Goal: Task Accomplishment & Management: Use online tool/utility

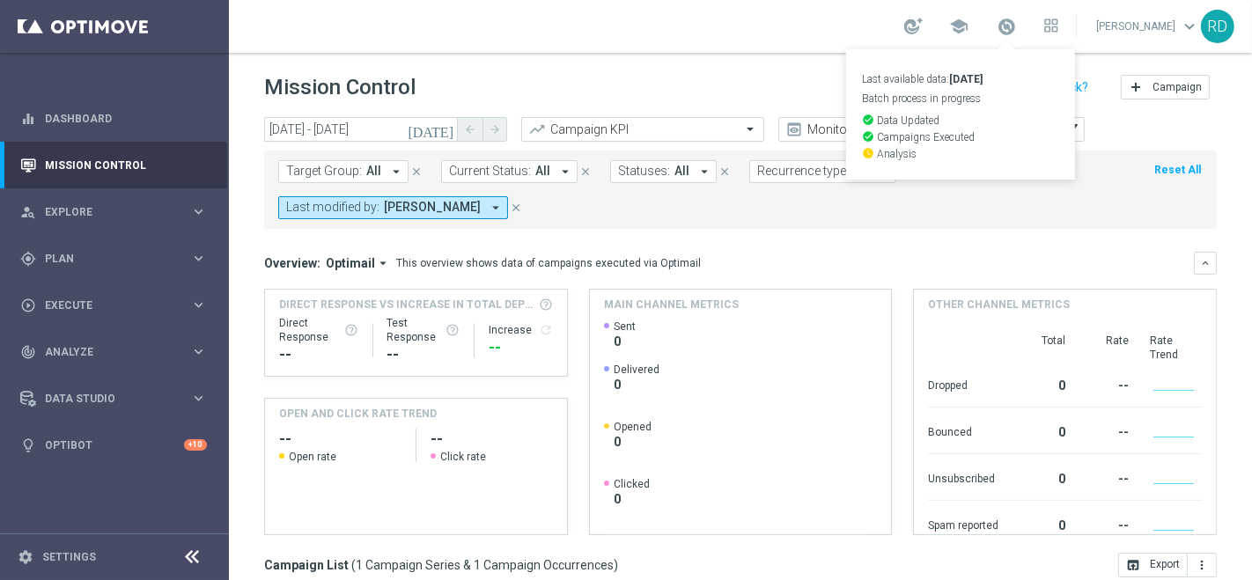
click at [687, 9] on div "school Last available data: 17 Sep 2025 Batch process in progress check_circle …" at bounding box center [740, 26] width 1023 height 53
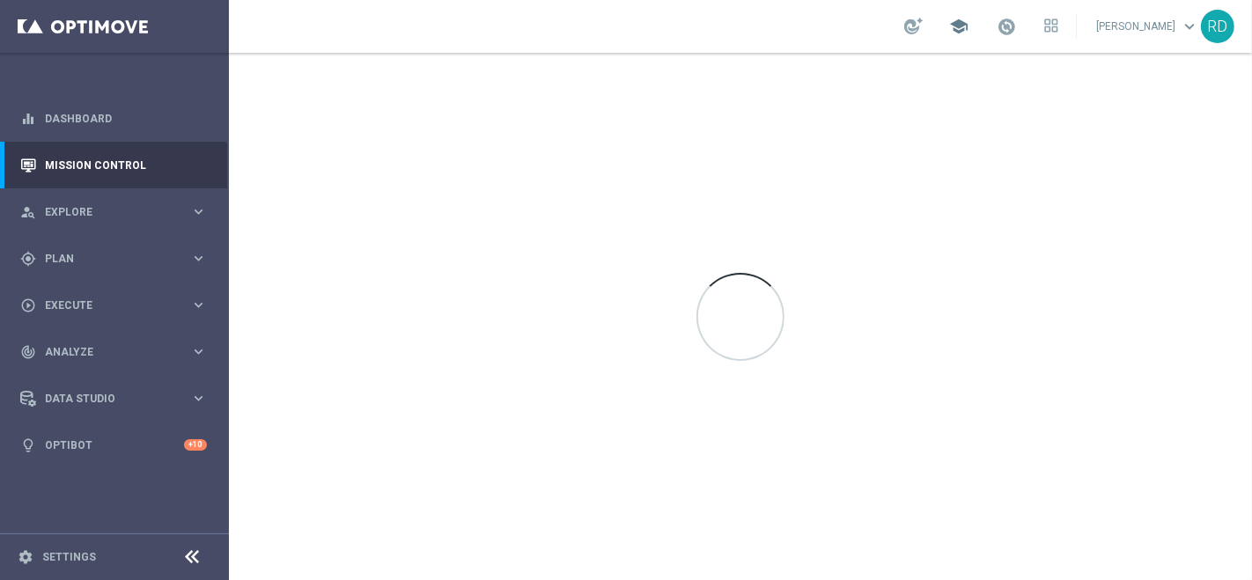
click at [949, 22] on span "school" at bounding box center [958, 26] width 19 height 19
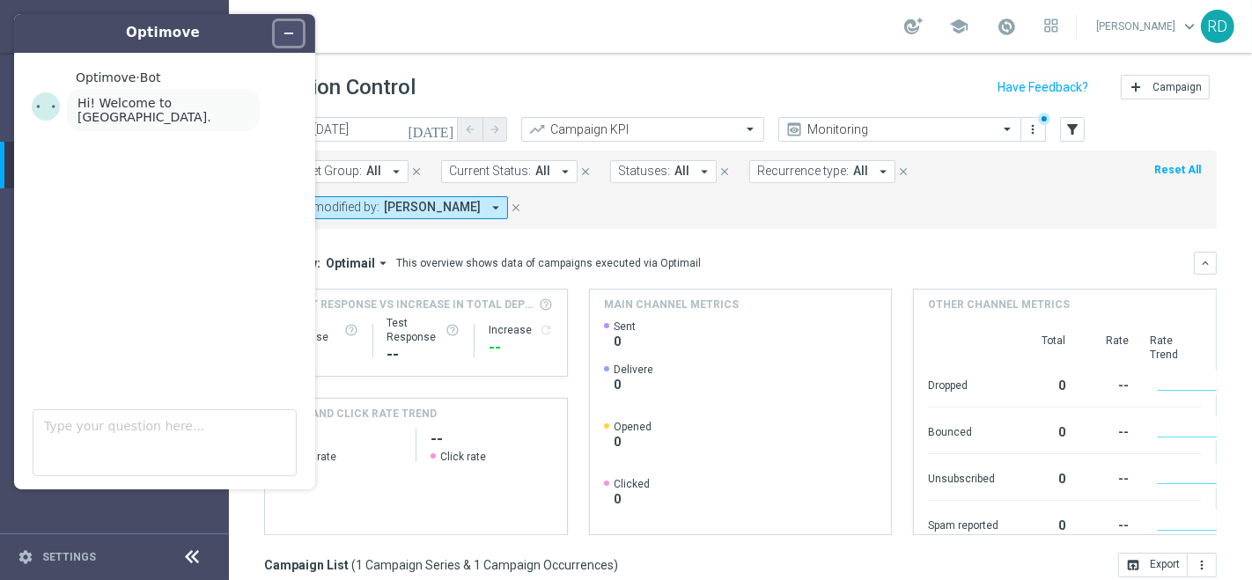
click at [294, 28] on icon "Minimize widget" at bounding box center [289, 33] width 12 height 12
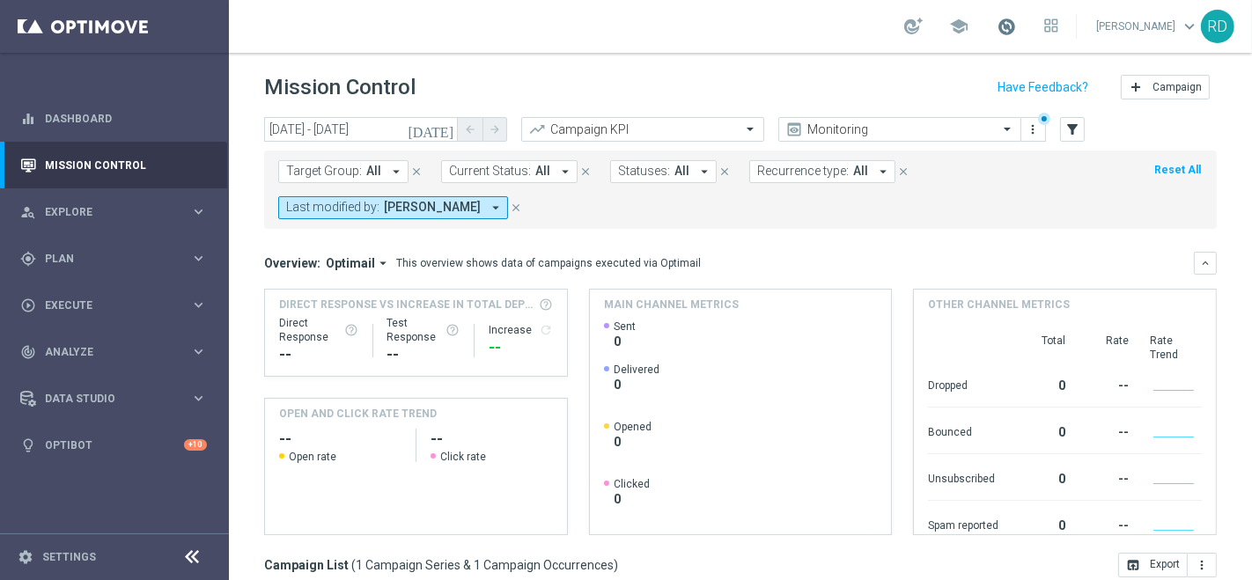
click at [996, 24] on span at bounding box center [1005, 26] width 19 height 19
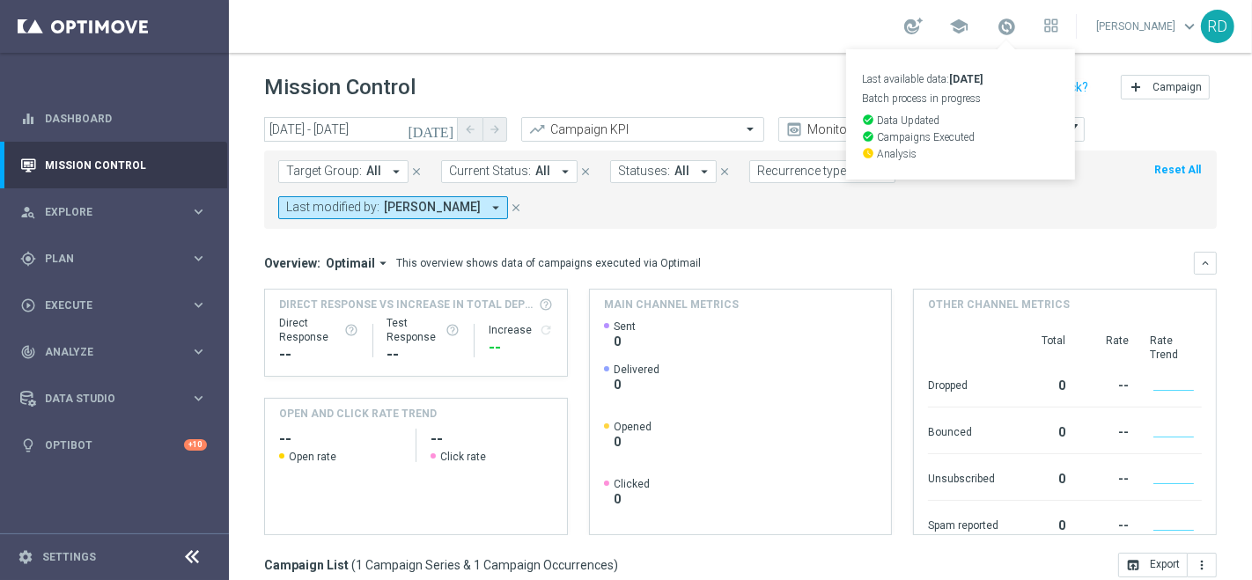
click at [699, 86] on div "Mission Control add Campaign" at bounding box center [740, 87] width 952 height 34
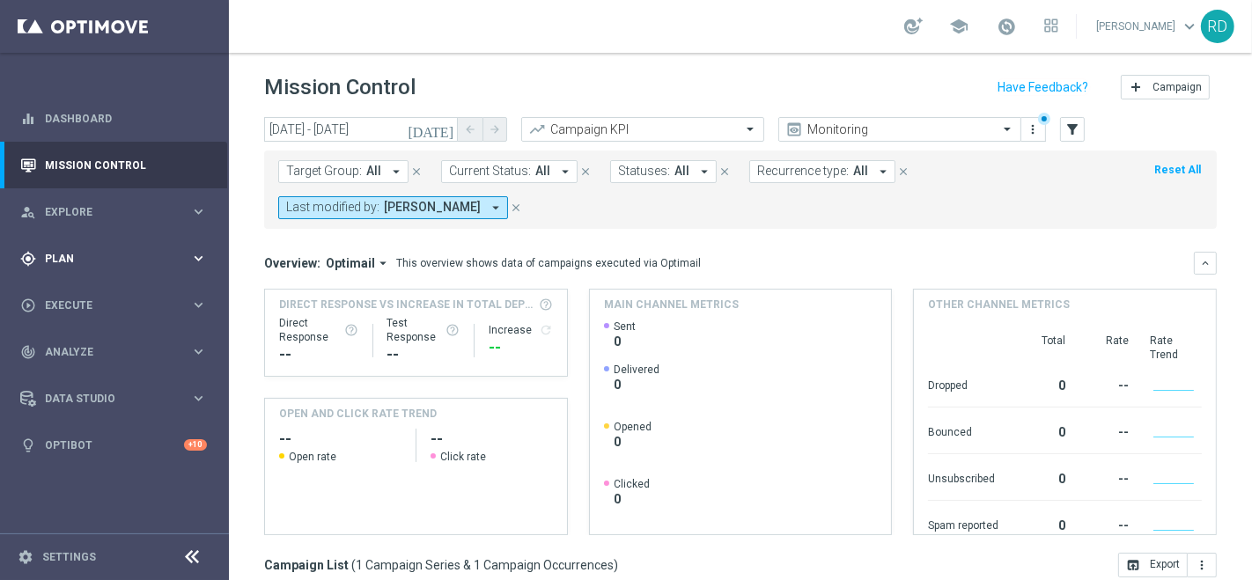
click at [73, 262] on span "Plan" at bounding box center [117, 259] width 145 height 11
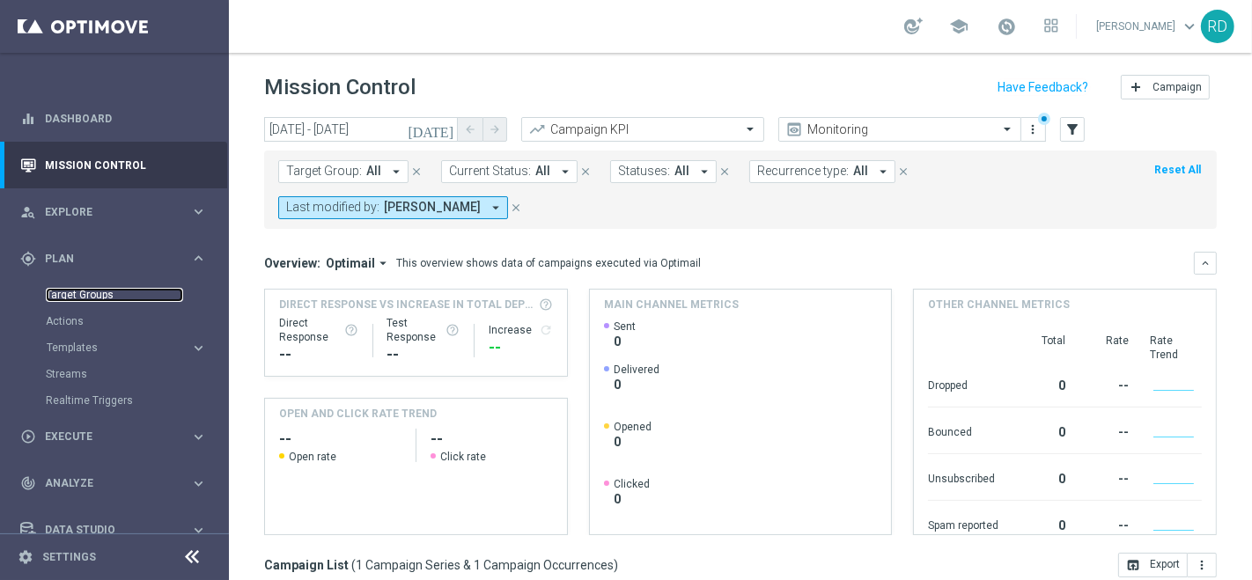
click at [88, 290] on link "Target Groups" at bounding box center [114, 295] width 137 height 14
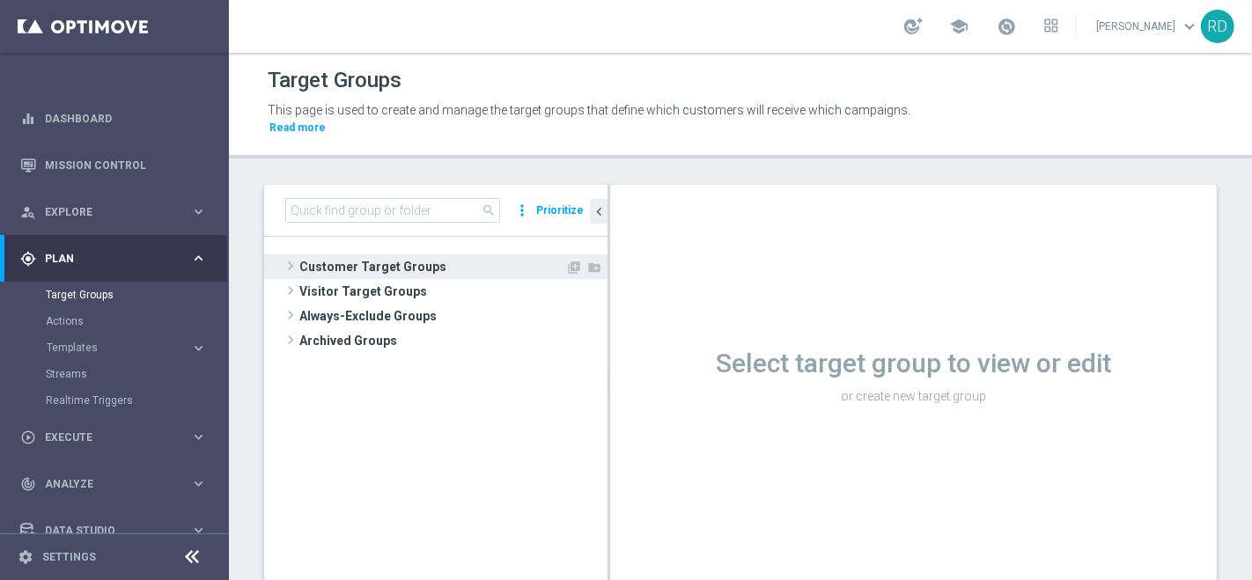
click at [290, 255] on span at bounding box center [291, 265] width 18 height 21
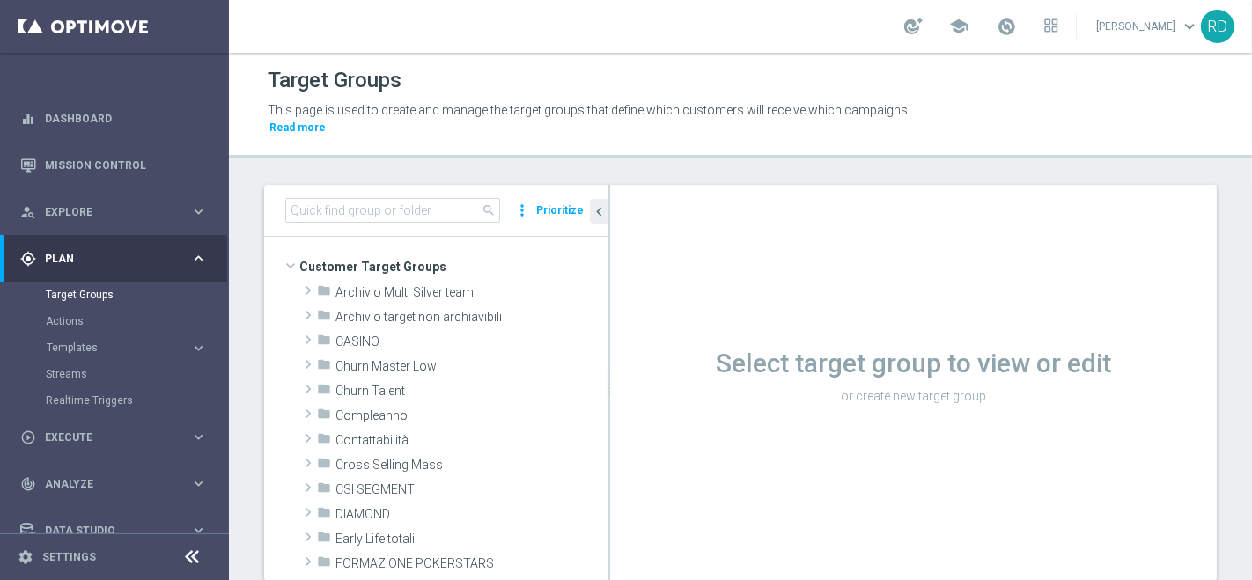
scroll to position [98, 0]
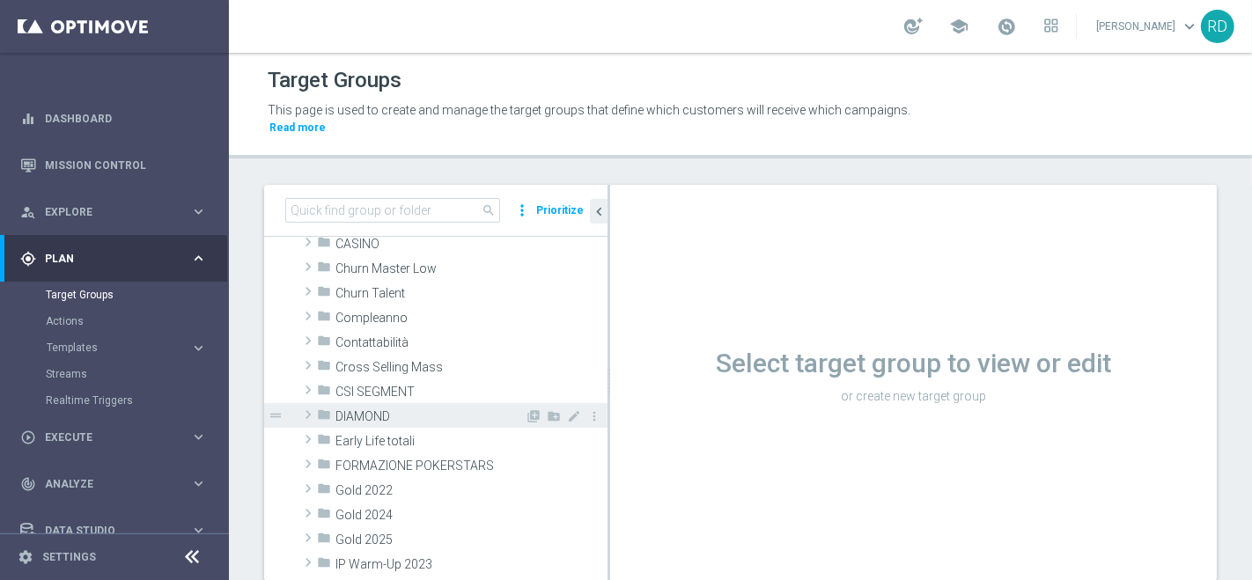
click at [306, 404] on span at bounding box center [308, 414] width 18 height 21
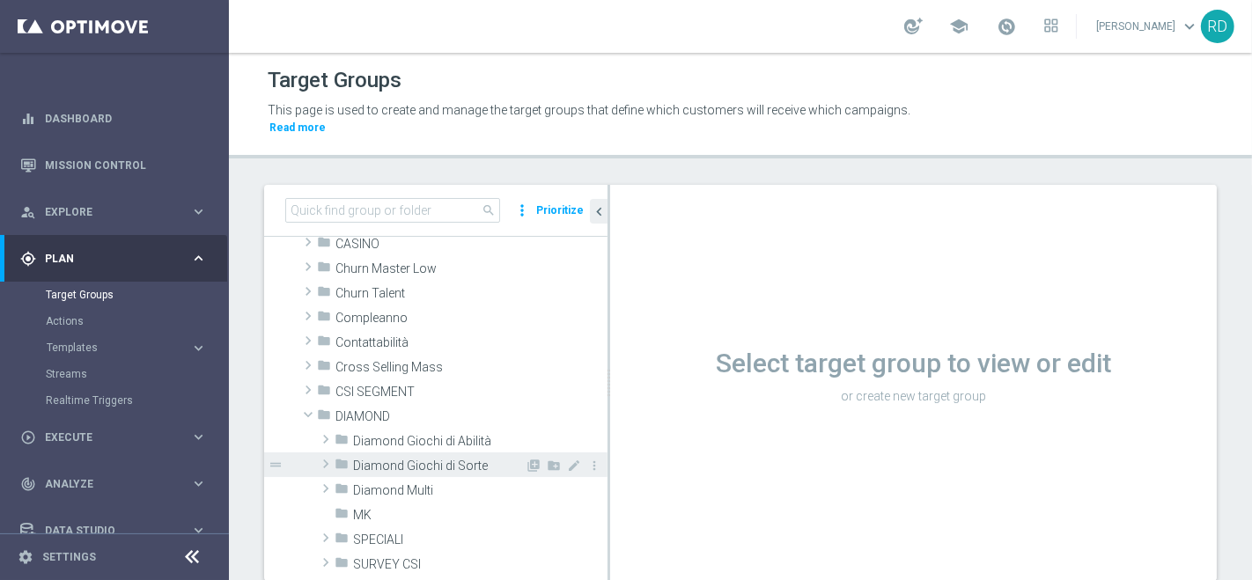
click at [393, 459] on span "Diamond Giochi di Sorte" at bounding box center [439, 466] width 172 height 15
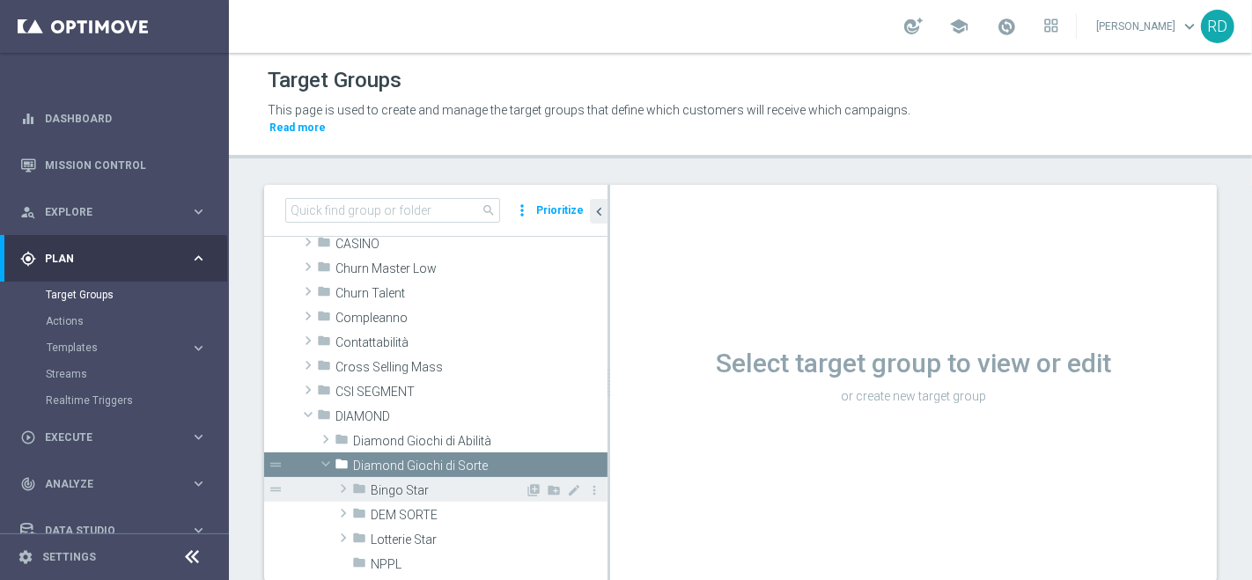
scroll to position [195, 0]
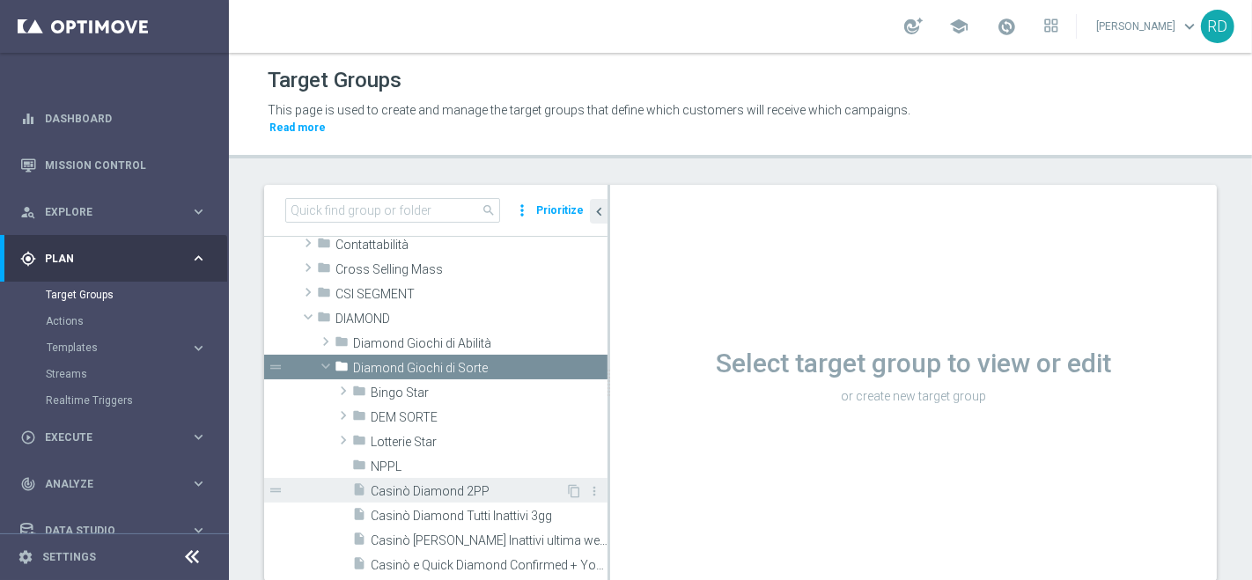
click at [386, 484] on span "Casinò Diamond 2PP" at bounding box center [468, 491] width 195 height 15
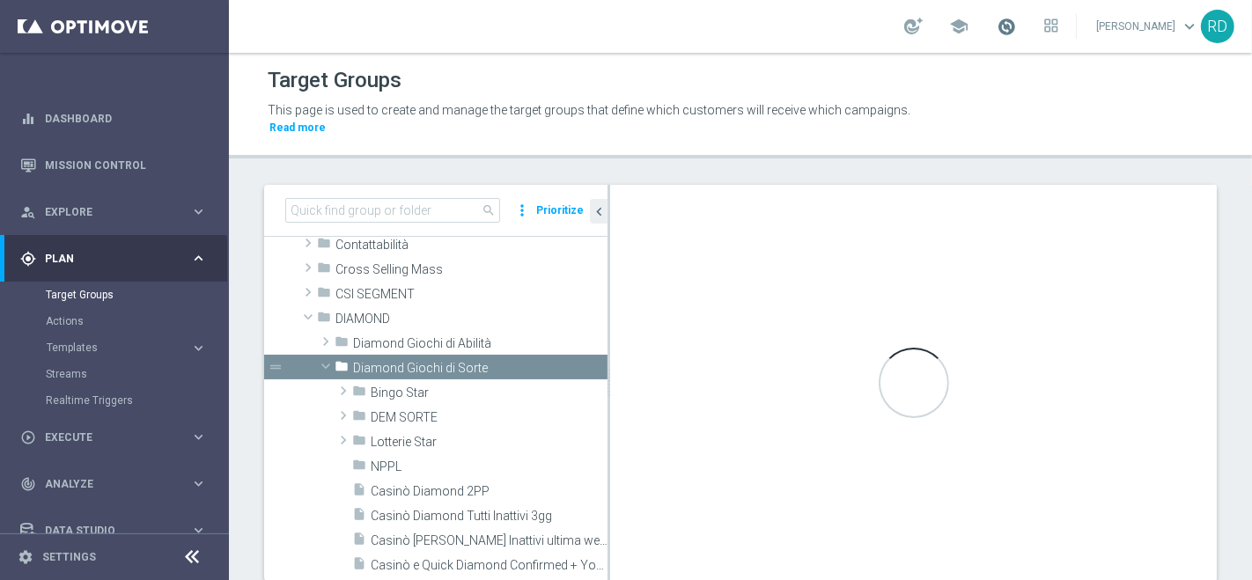
click at [996, 28] on span at bounding box center [1005, 26] width 19 height 19
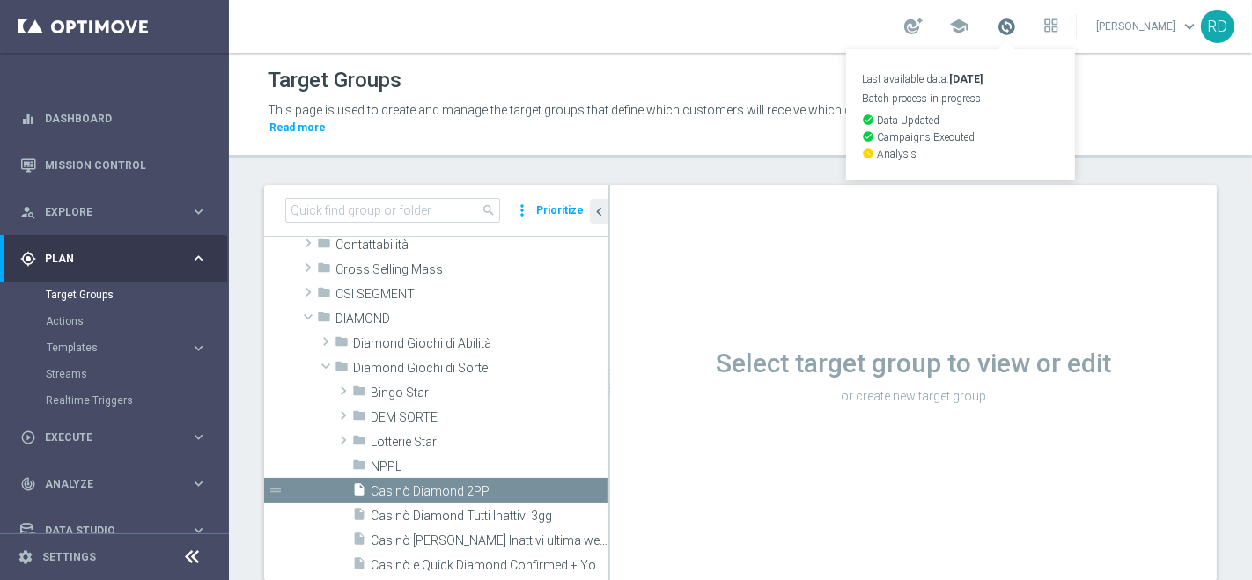
click at [996, 28] on span at bounding box center [1005, 26] width 19 height 19
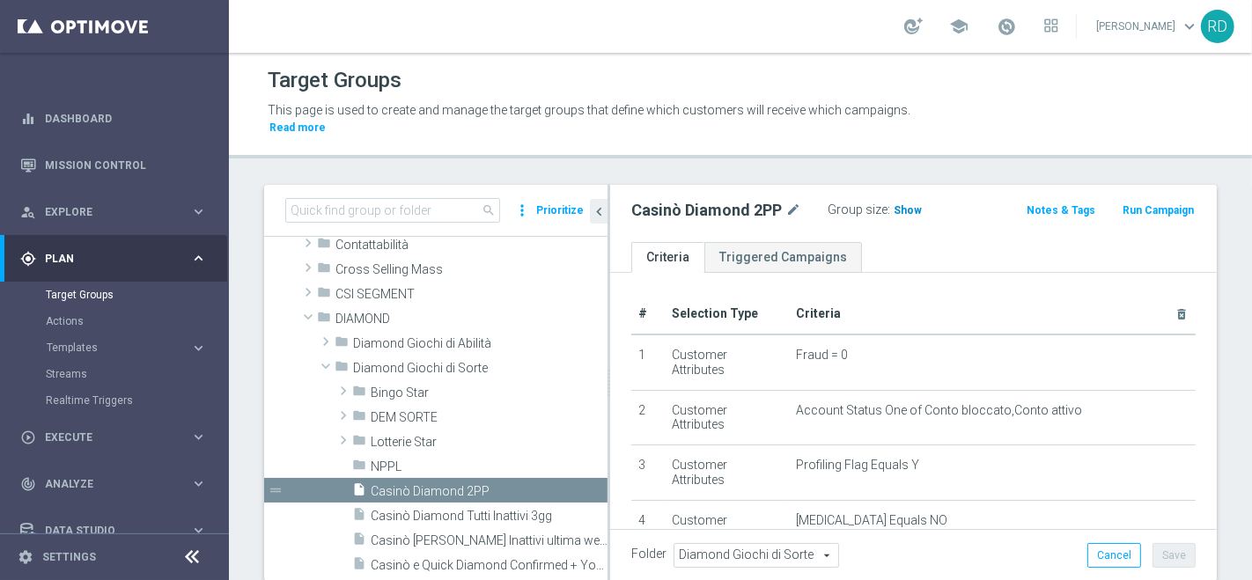
click at [911, 204] on span "Show" at bounding box center [907, 210] width 28 height 12
click at [996, 21] on span at bounding box center [1005, 26] width 19 height 19
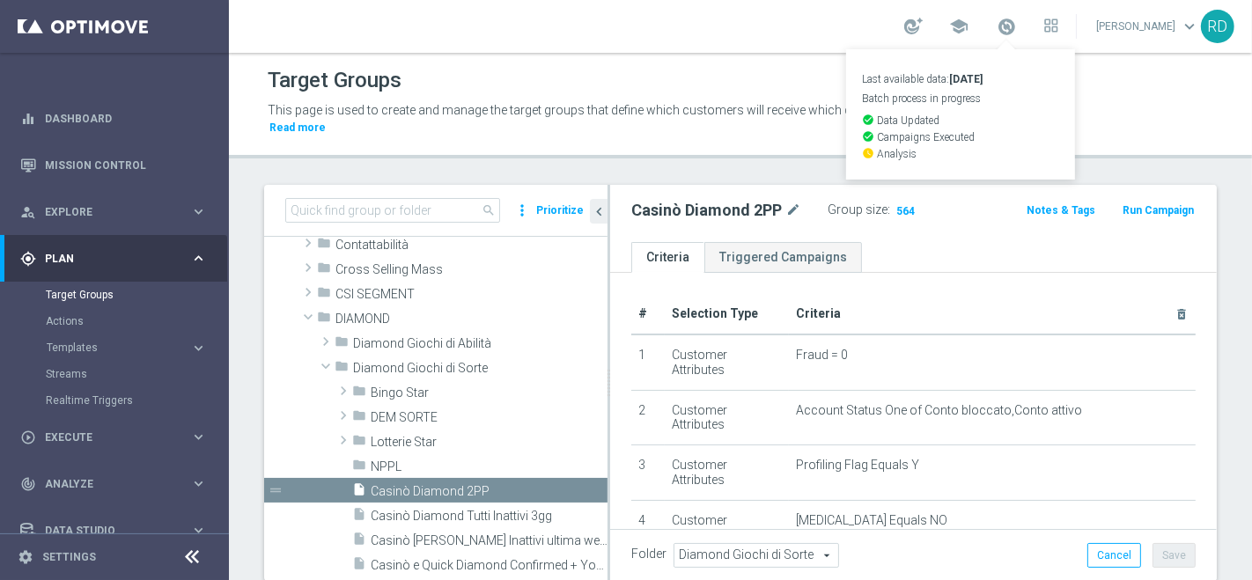
click at [1114, 94] on div "Target Groups" at bounding box center [740, 80] width 945 height 34
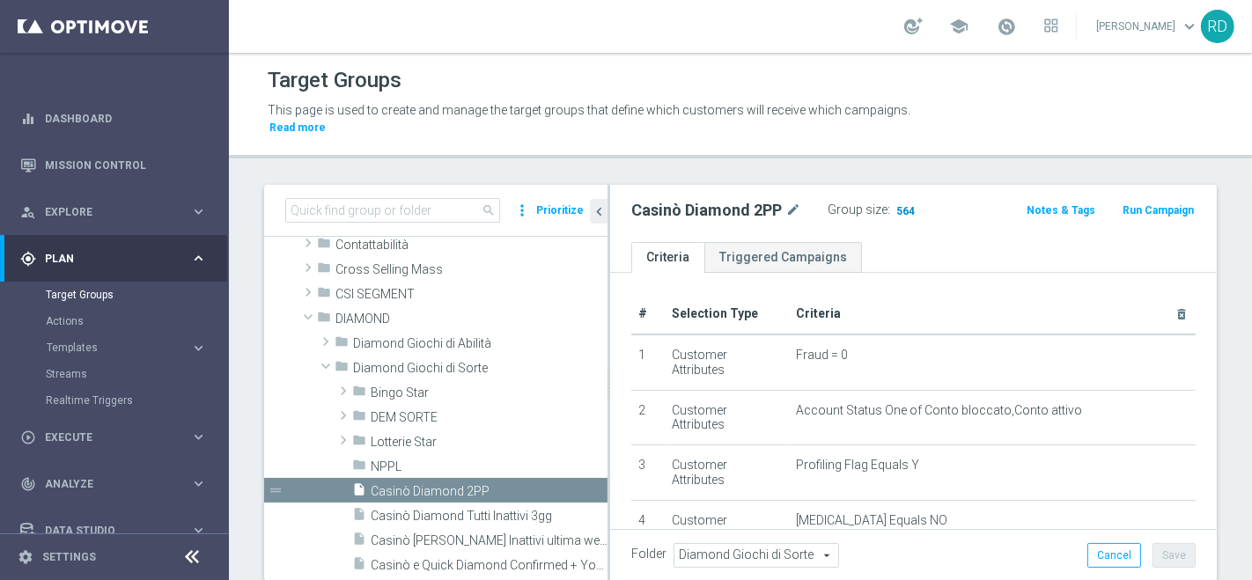
click at [898, 204] on span "564" at bounding box center [905, 212] width 22 height 17
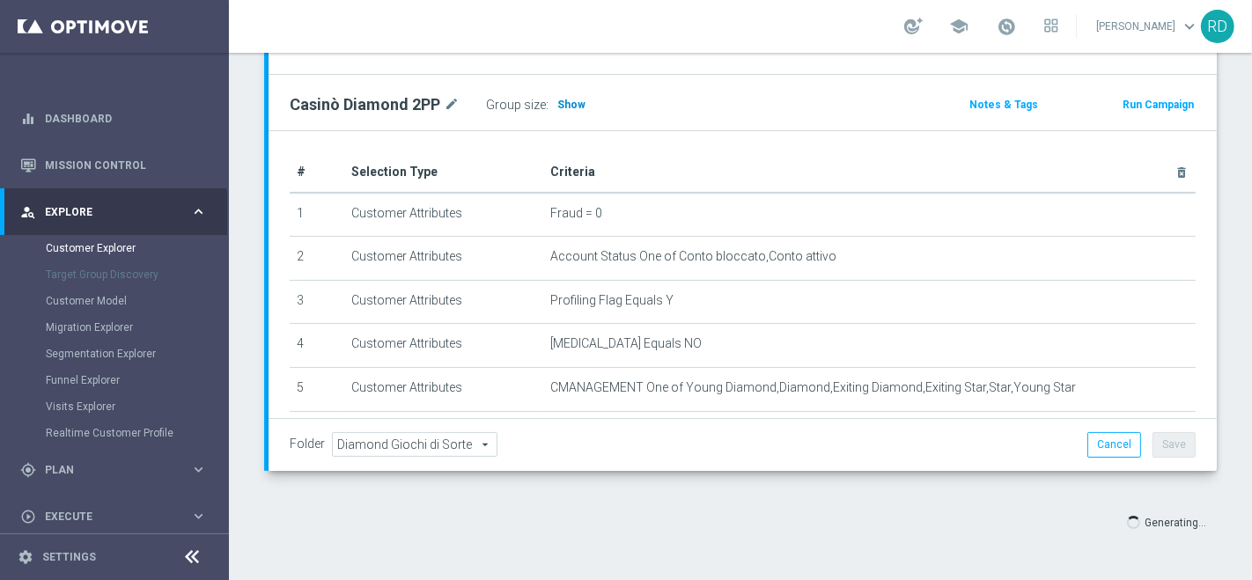
click at [563, 103] on span "Show" at bounding box center [571, 105] width 28 height 12
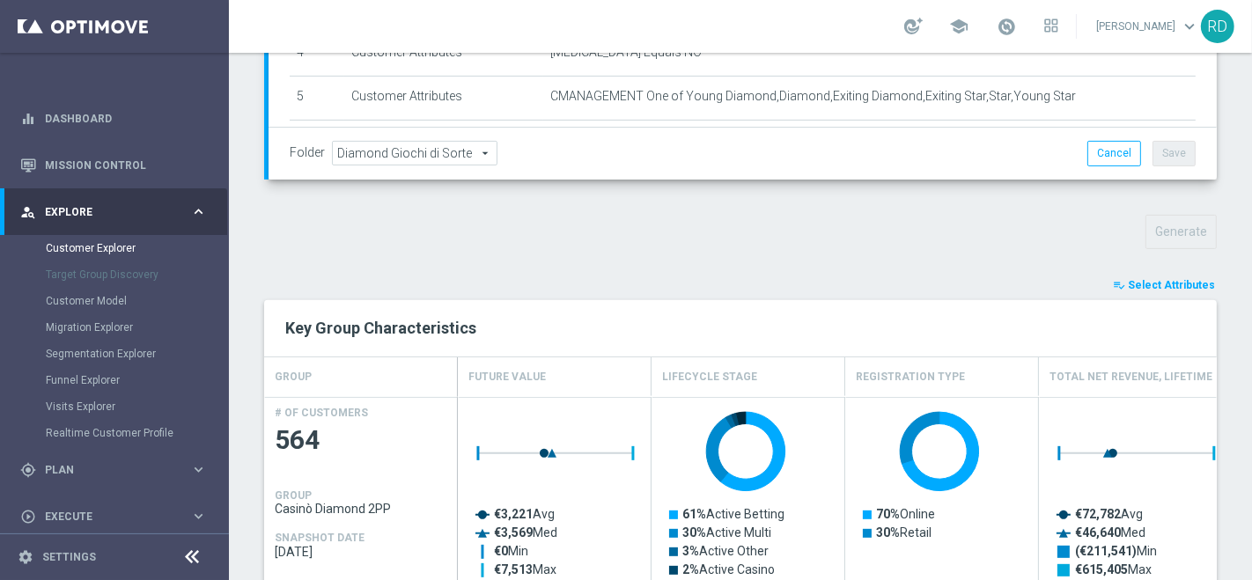
scroll to position [489, 0]
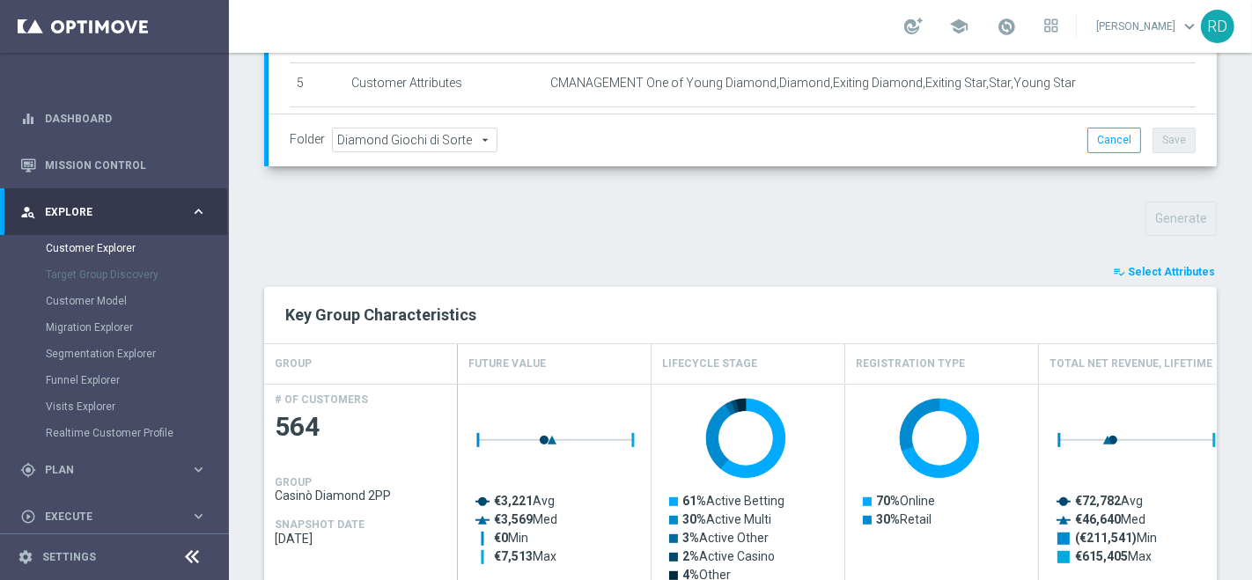
click at [1129, 270] on span "Select Attributes" at bounding box center [1171, 272] width 87 height 12
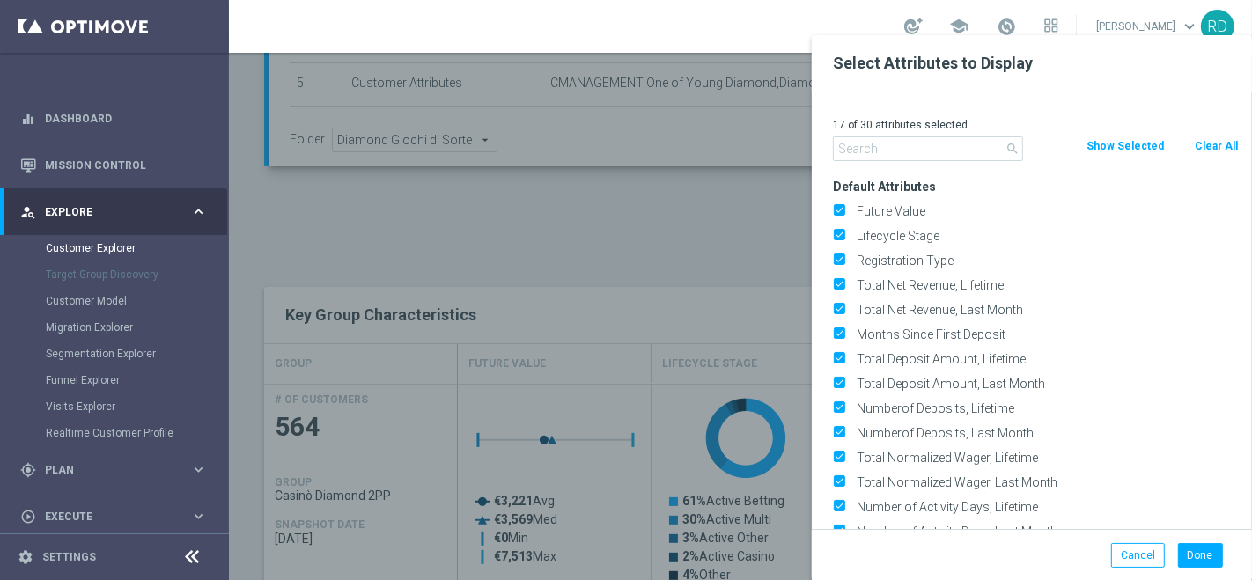
click at [873, 151] on input "text" at bounding box center [928, 148] width 190 height 25
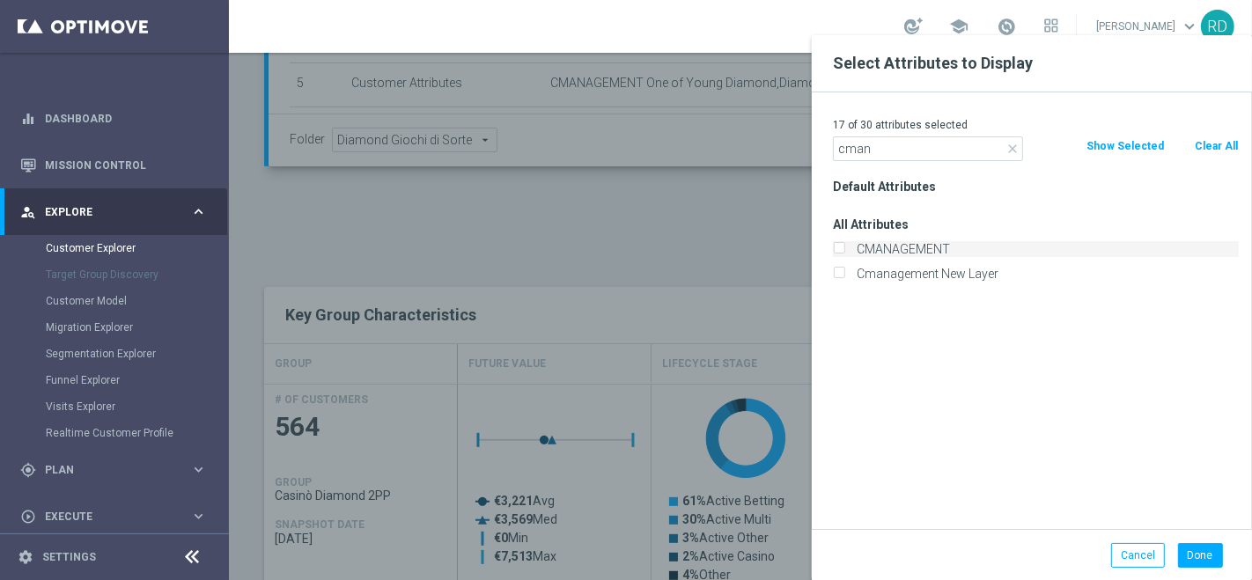
type input "cman"
click at [928, 242] on label "CMANAGEMENT" at bounding box center [1044, 249] width 388 height 16
click at [844, 246] on input "CMANAGEMENT" at bounding box center [838, 251] width 11 height 11
checkbox input "true"
click at [1217, 549] on button "Done" at bounding box center [1200, 555] width 45 height 25
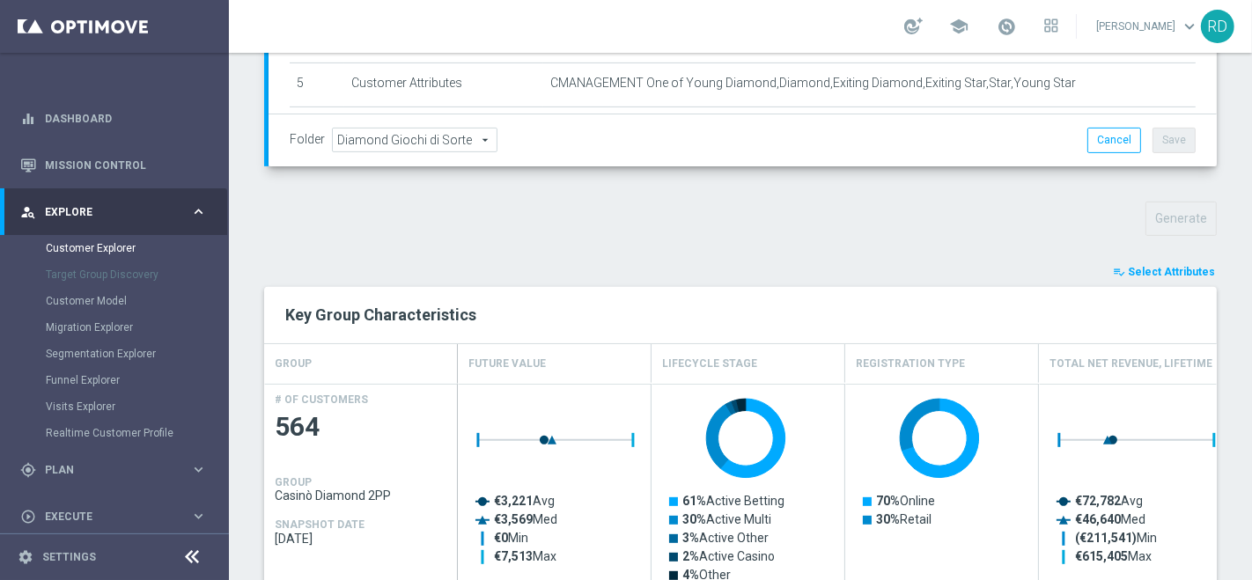
click at [1130, 267] on span "Select Attributes" at bounding box center [1171, 272] width 87 height 12
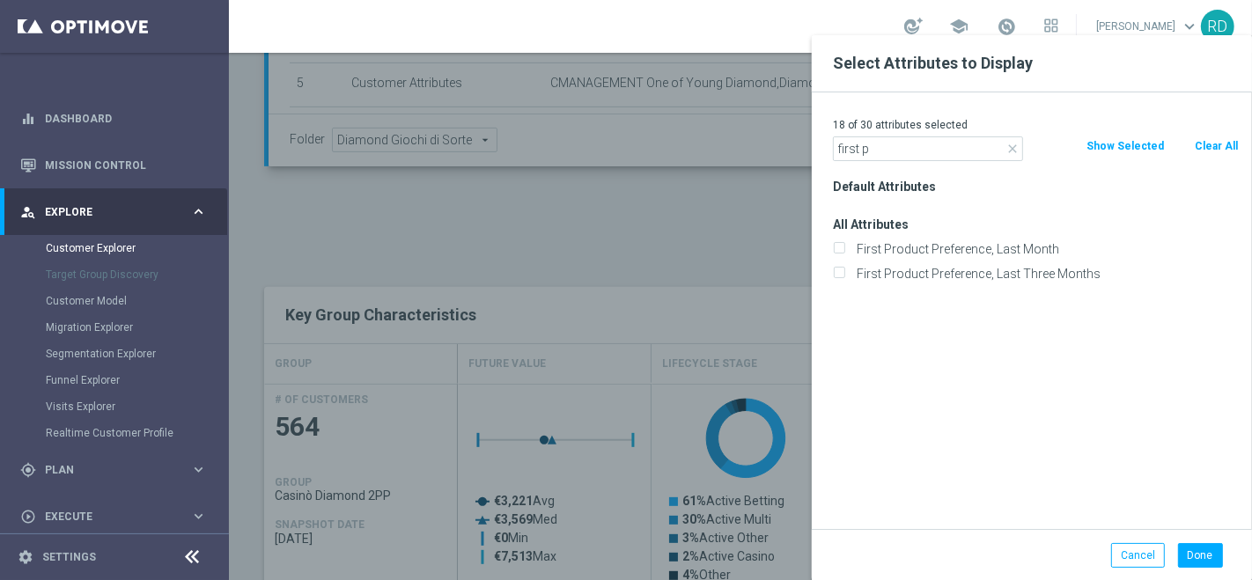
scroll to position [0, 0]
type input "first pr"
click at [945, 244] on label "First Product Preference, Last Month" at bounding box center [1044, 249] width 388 height 16
click at [844, 246] on input "First Product Preference, Last Month" at bounding box center [838, 251] width 11 height 11
checkbox input "true"
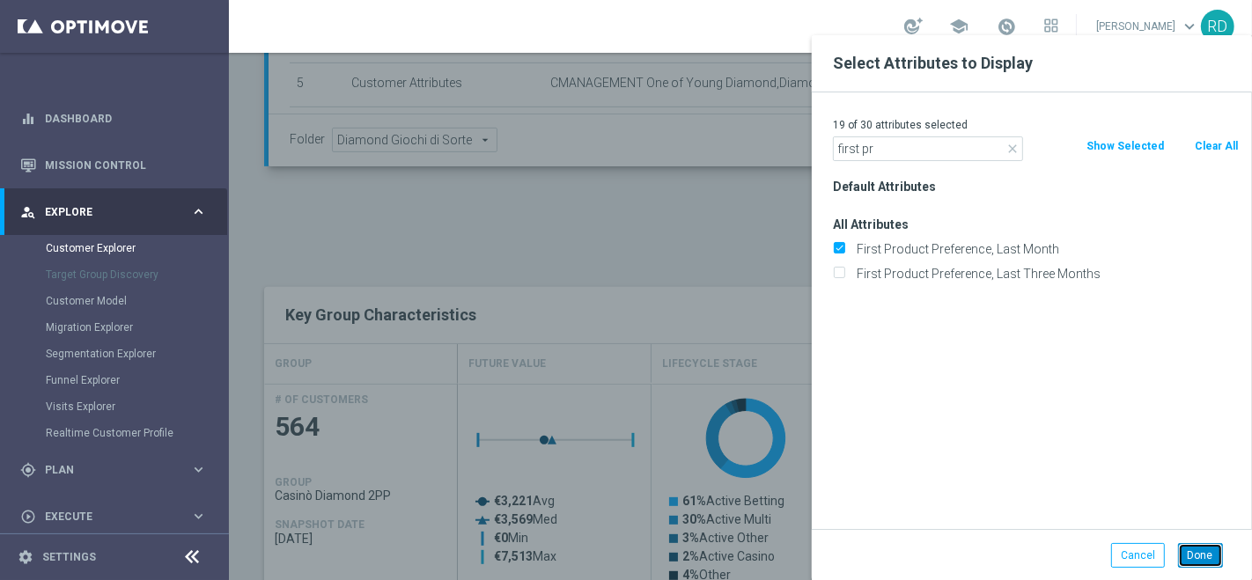
click at [1203, 544] on button "Done" at bounding box center [1200, 555] width 45 height 25
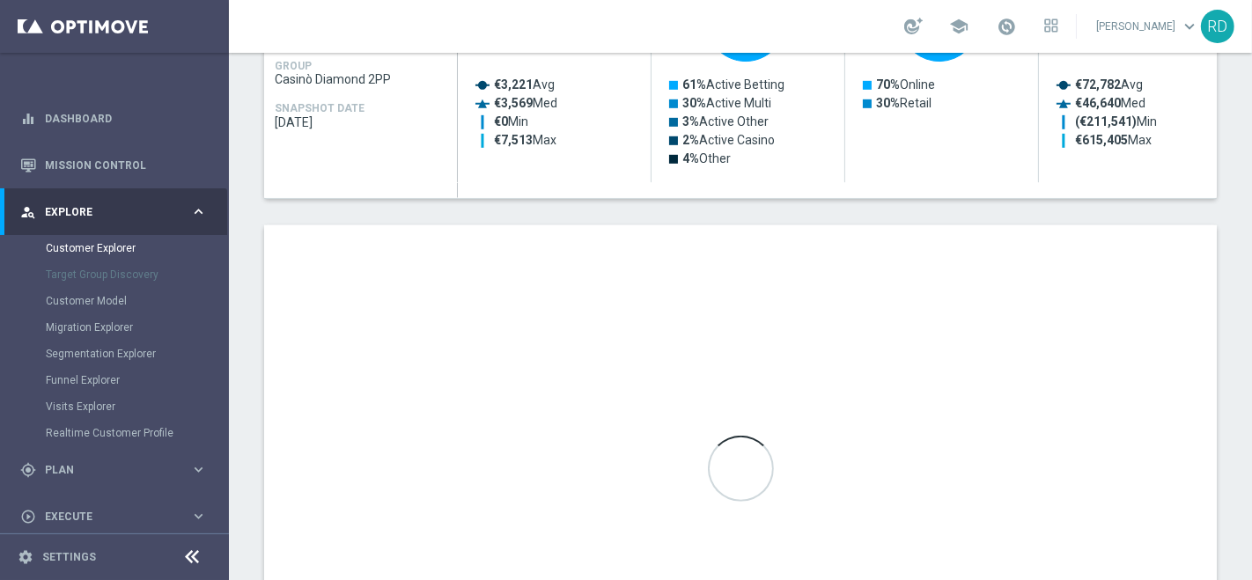
scroll to position [978, 0]
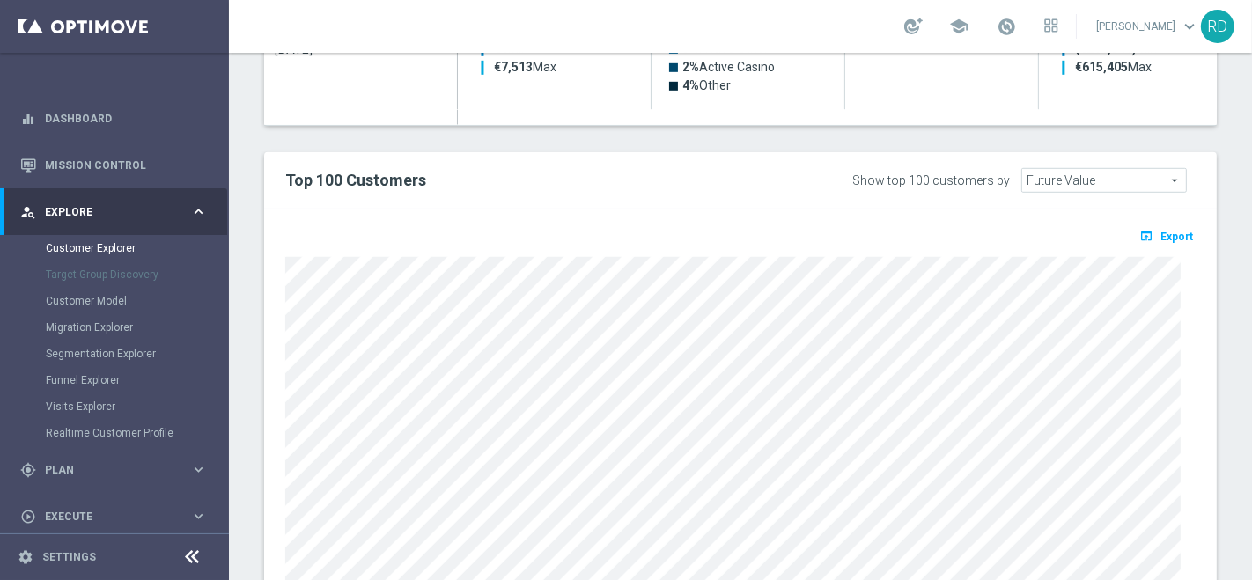
click at [1182, 224] on div "open_in_browser Export" at bounding box center [740, 425] width 952 height 430
click at [1160, 235] on span "Export" at bounding box center [1176, 237] width 33 height 12
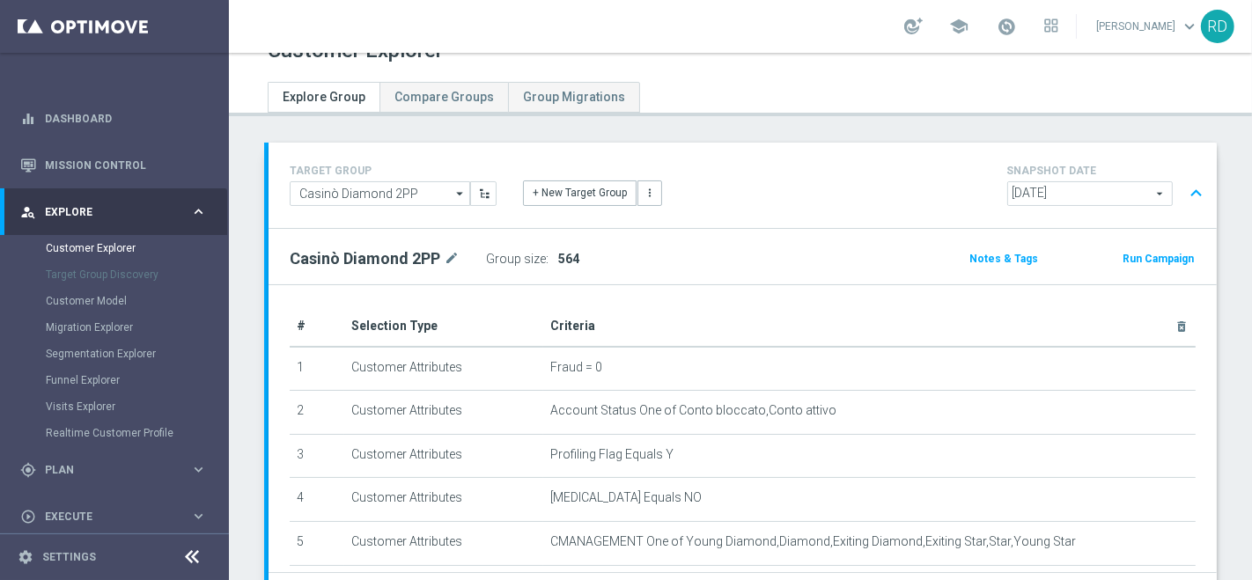
scroll to position [0, 0]
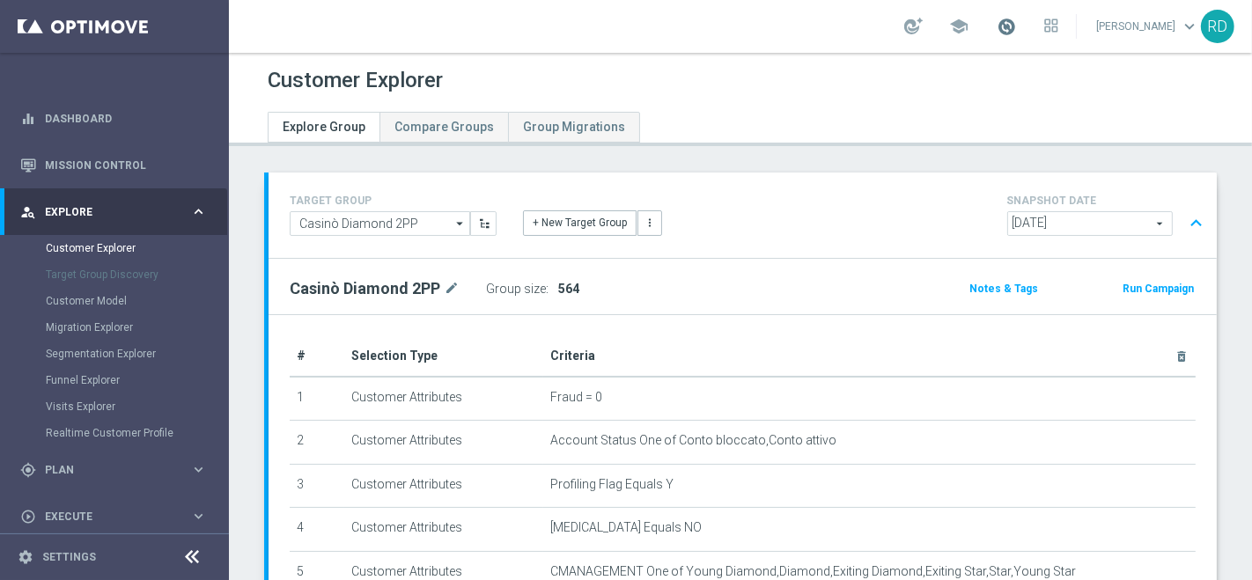
click at [996, 20] on span at bounding box center [1005, 26] width 19 height 19
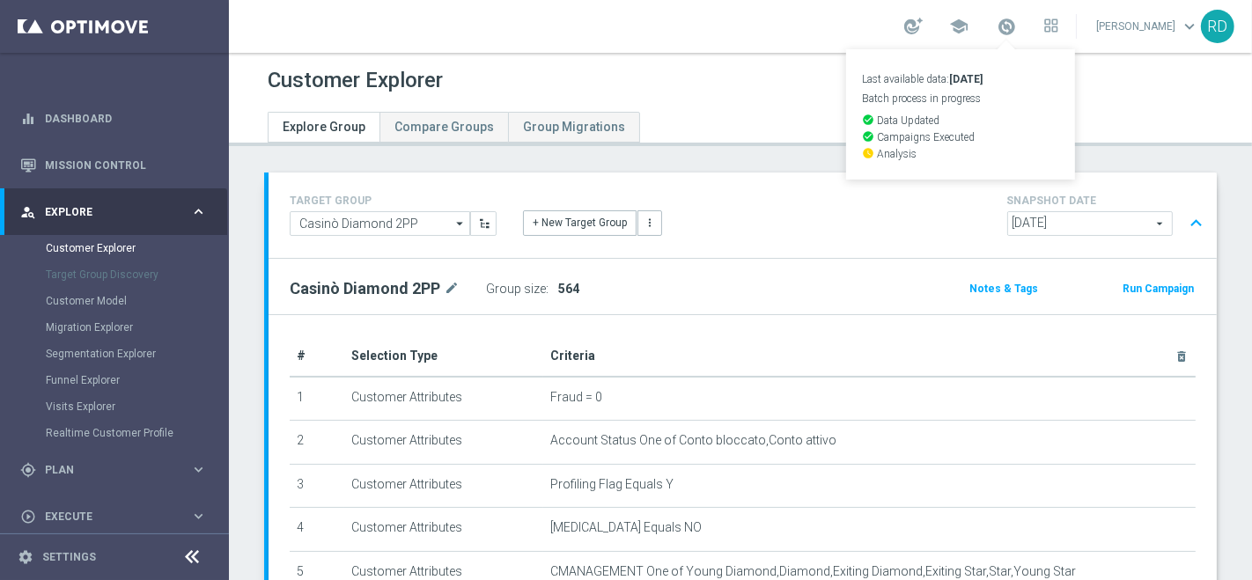
click at [1109, 94] on div "Customer Explorer" at bounding box center [740, 80] width 945 height 34
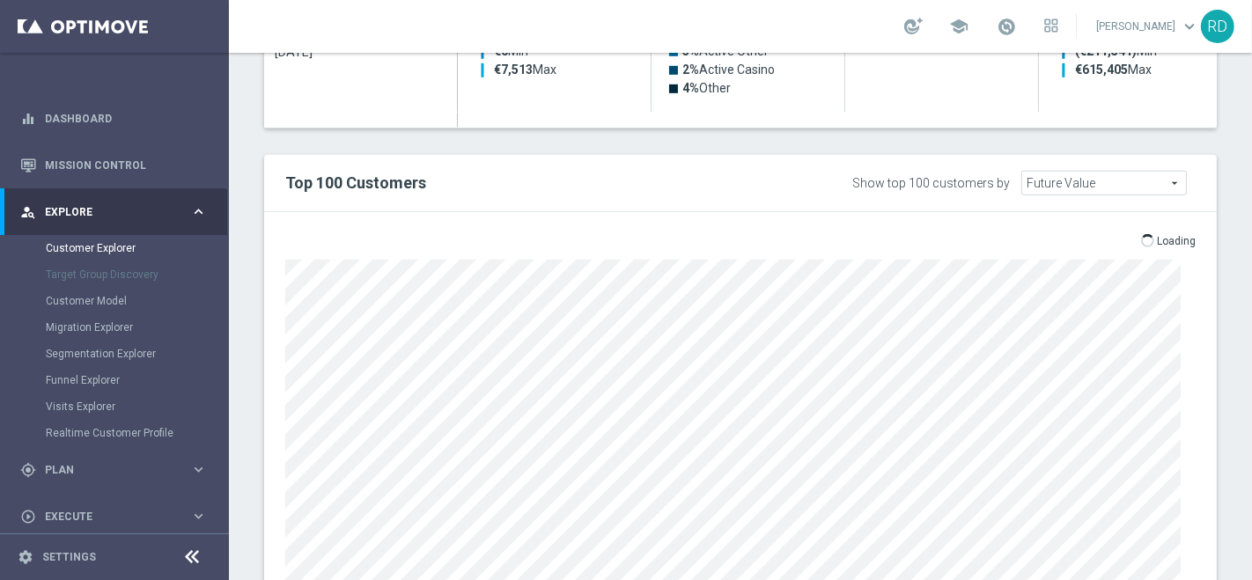
scroll to position [978, 0]
